Goal: Use online tool/utility

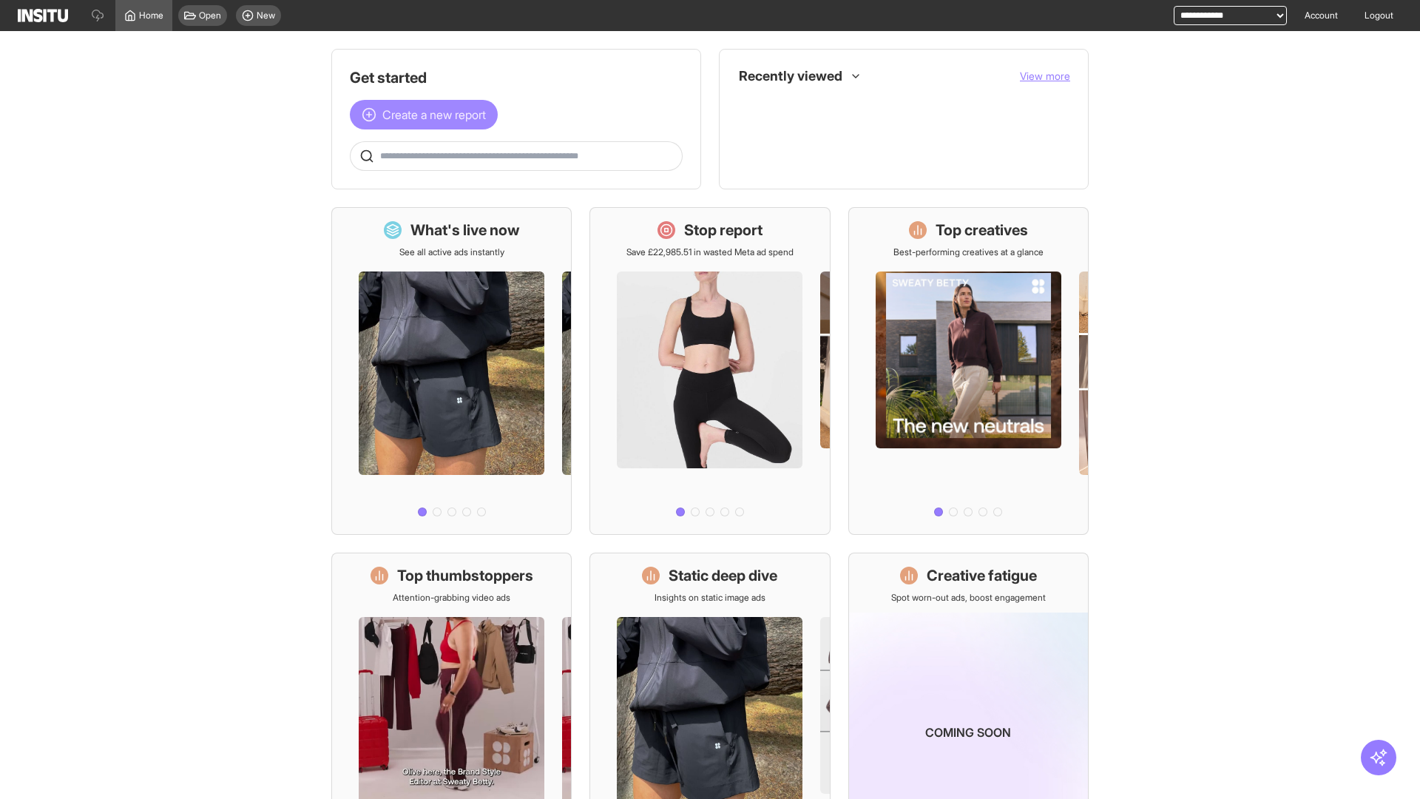
click at [428, 115] on span "Create a new report" at bounding box center [434, 115] width 104 height 18
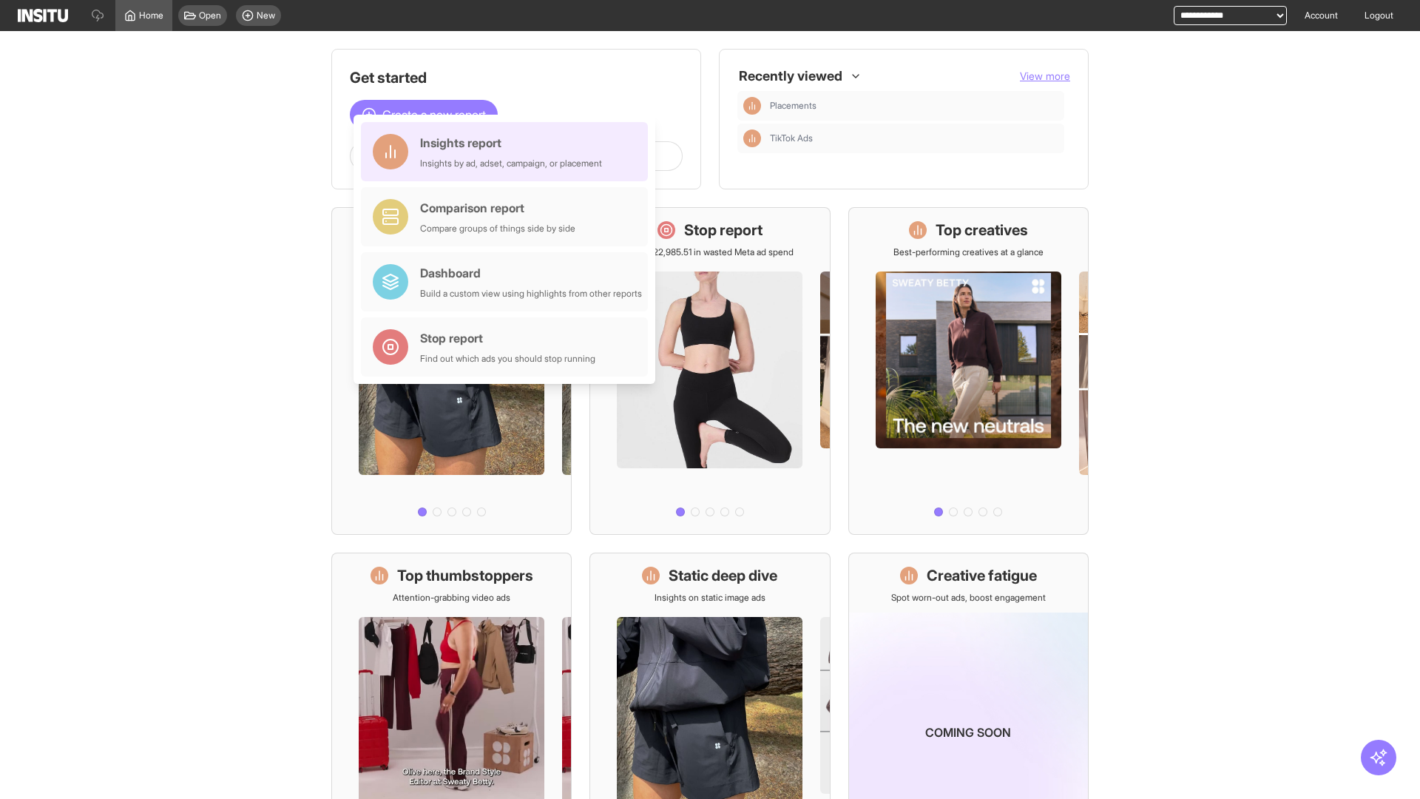
click at [508, 152] on div "Insights report Insights by ad, adset, campaign, or placement" at bounding box center [511, 152] width 182 height 36
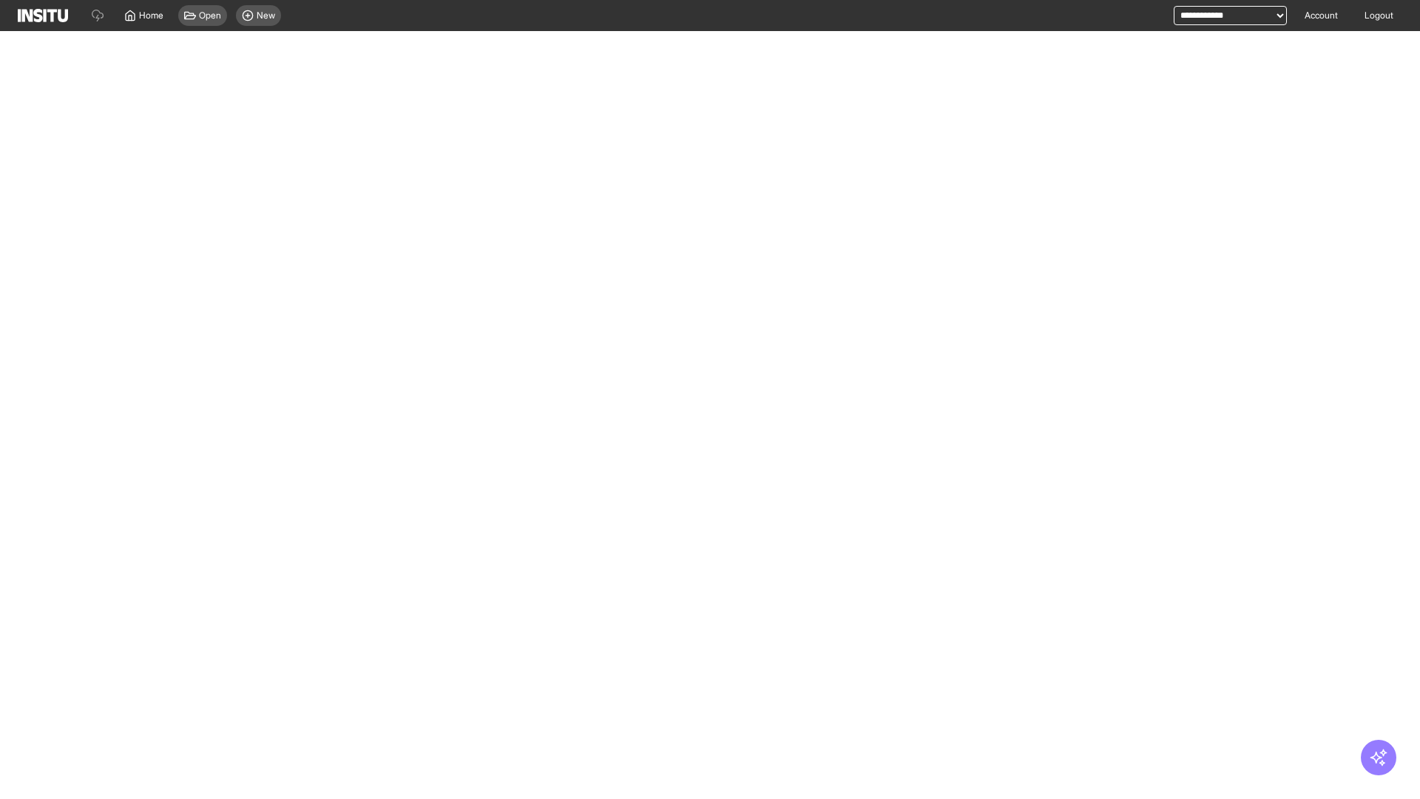
select select "**"
